Goal: Task Accomplishment & Management: Manage account settings

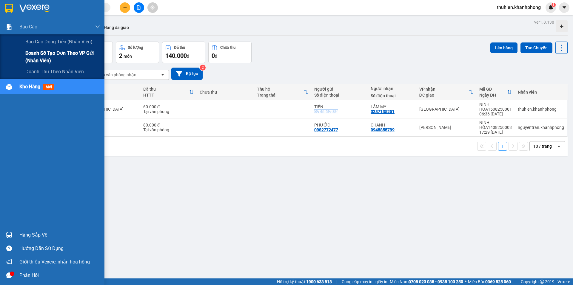
click at [31, 53] on span "Doanh số tạo đơn theo VP gửi (nhân viên)" at bounding box center [62, 56] width 75 height 15
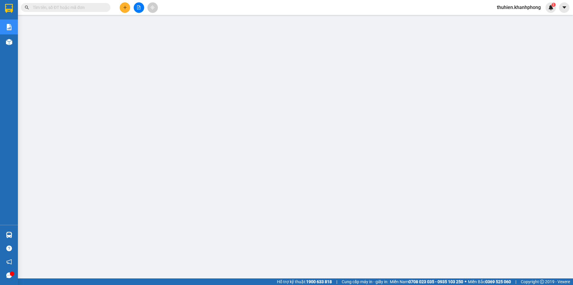
click at [520, 7] on span "thuhien.khanhphong" at bounding box center [519, 7] width 53 height 7
click at [514, 18] on span "Đăng xuất" at bounding box center [522, 18] width 42 height 7
